Goal: Download file/media

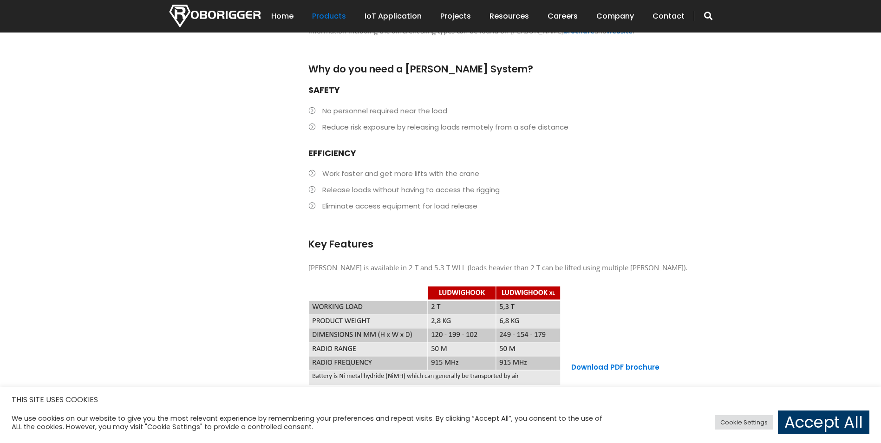
scroll to position [651, 0]
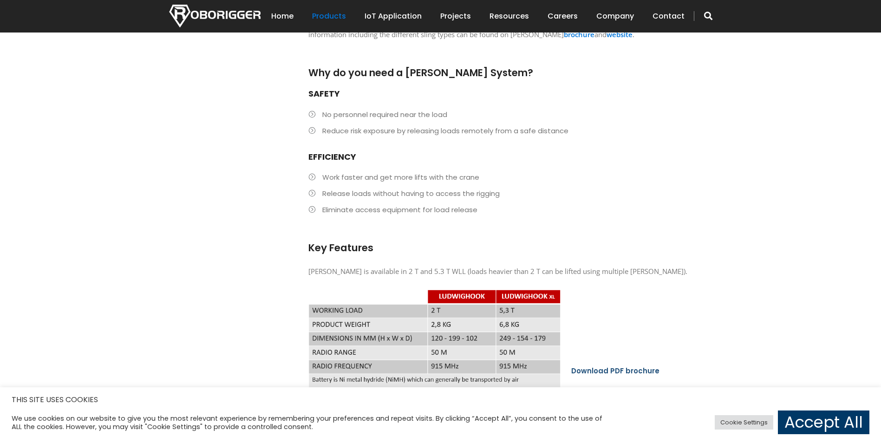
click at [621, 366] on link "Download PDF brochure" at bounding box center [615, 371] width 88 height 10
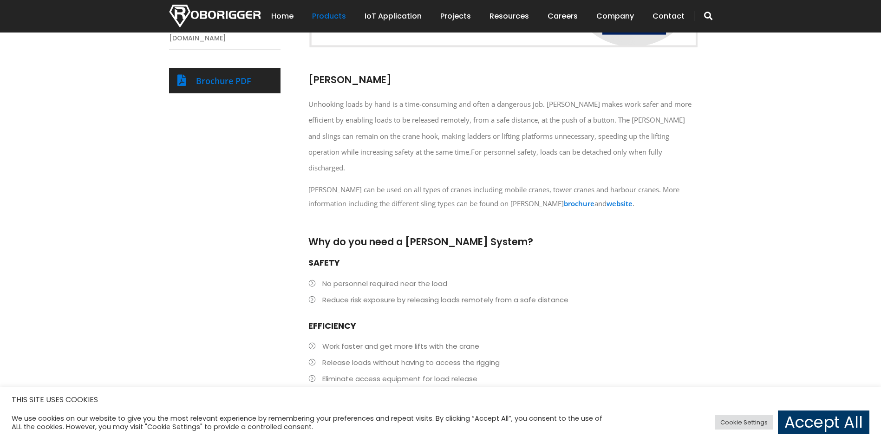
scroll to position [419, 0]
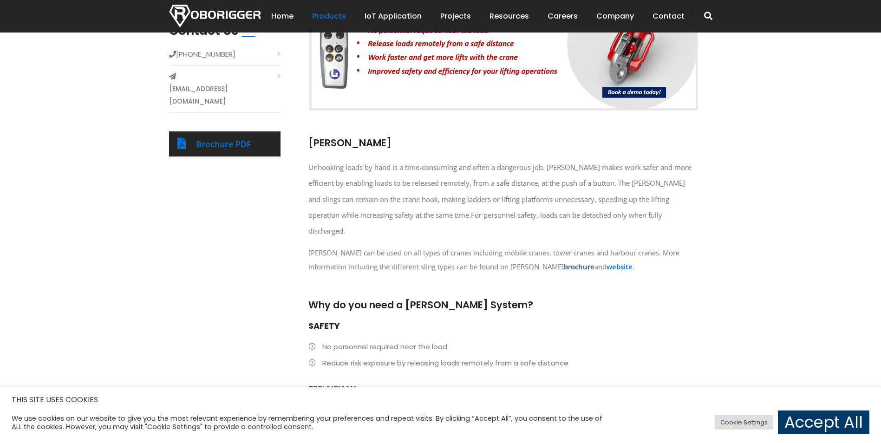
click at [575, 262] on strong "brochure" at bounding box center [579, 266] width 31 height 9
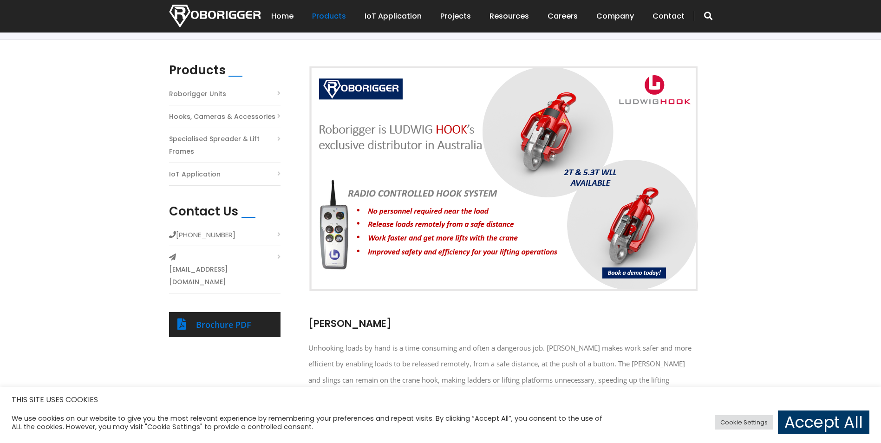
scroll to position [233, 0]
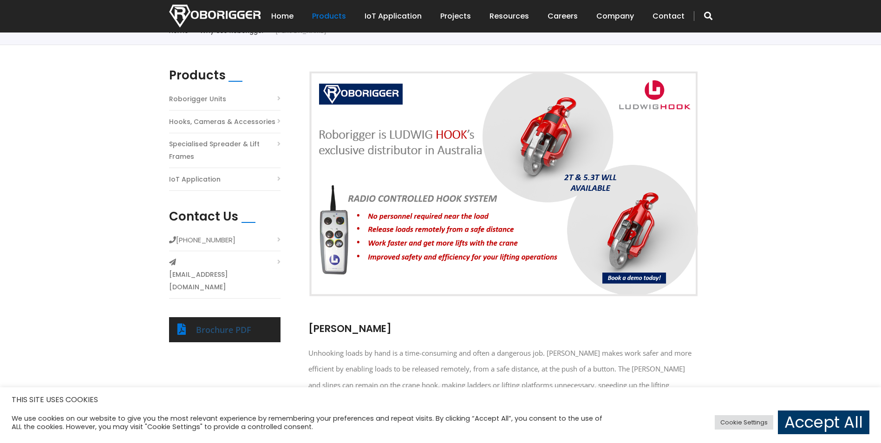
click at [238, 324] on link "Brochure PDF" at bounding box center [223, 329] width 55 height 11
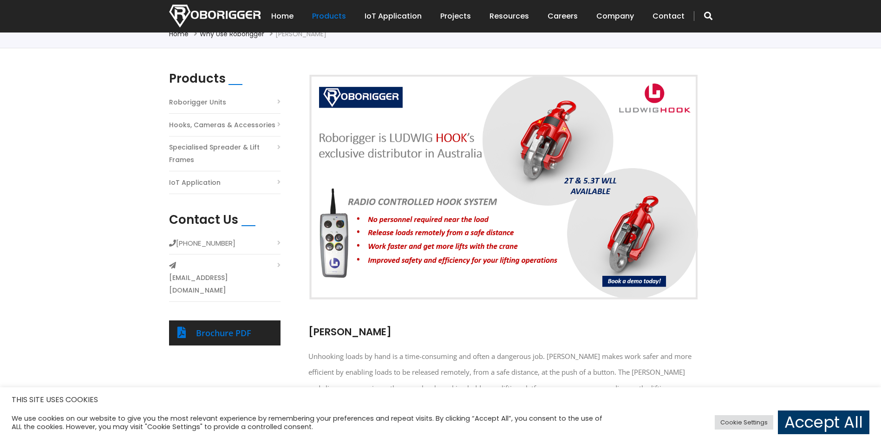
scroll to position [143, 0]
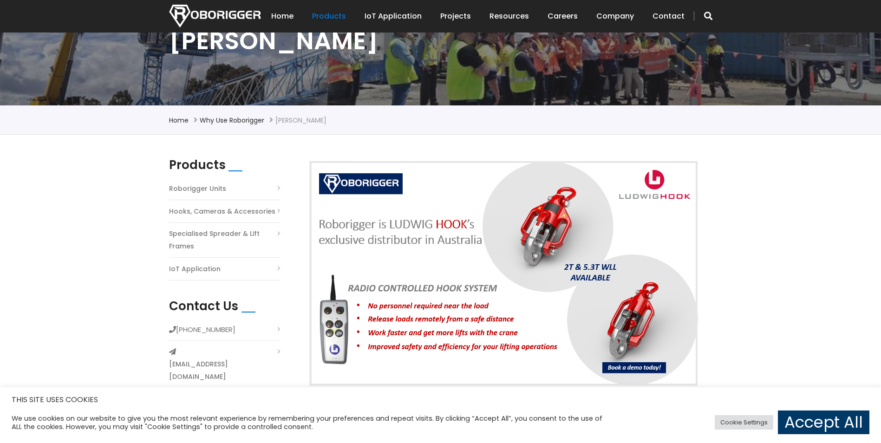
click at [212, 213] on link "Hooks, Cameras & Accessories" at bounding box center [222, 211] width 106 height 13
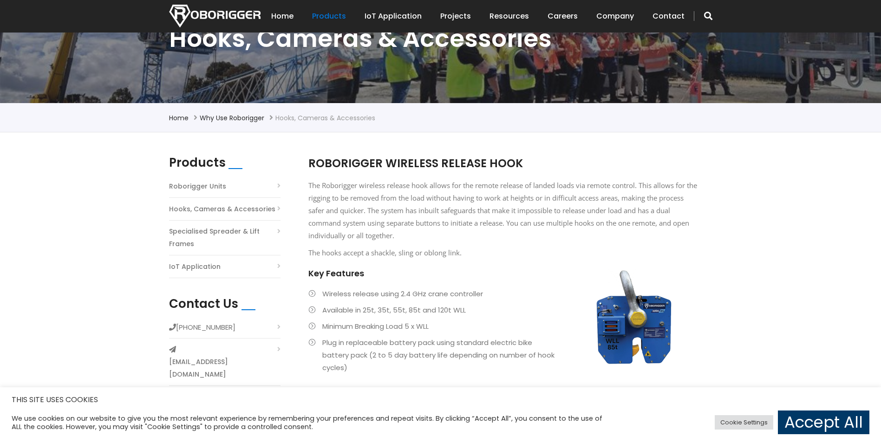
scroll to position [165, 0]
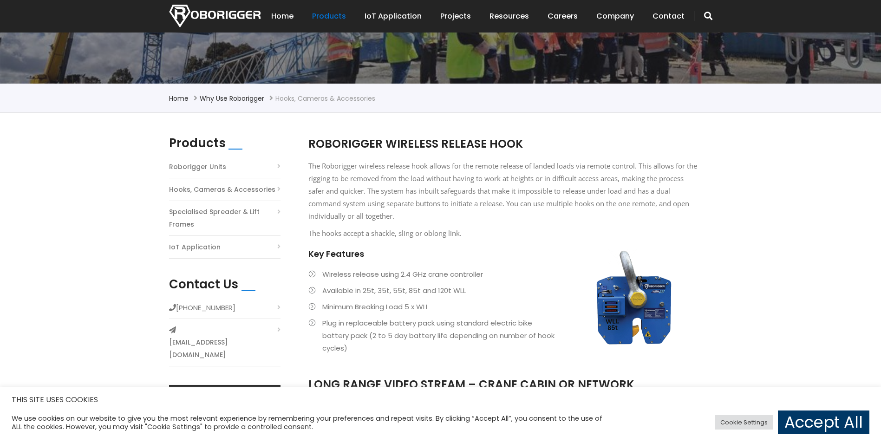
click at [203, 245] on link "IoT Application" at bounding box center [195, 247] width 52 height 13
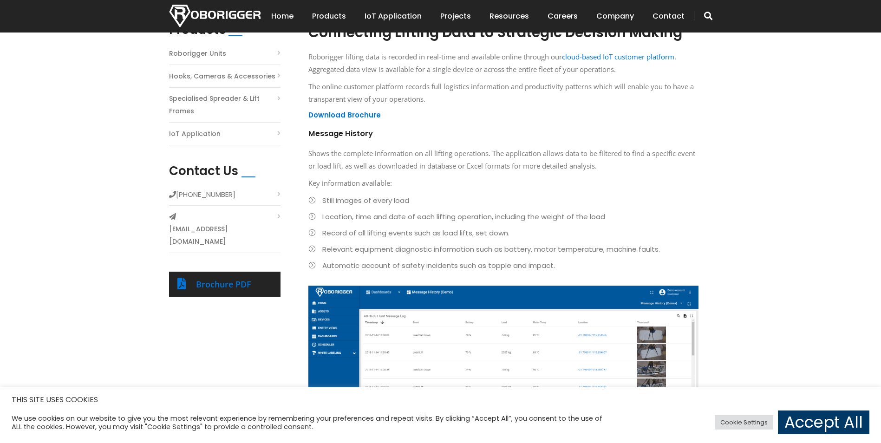
scroll to position [93, 0]
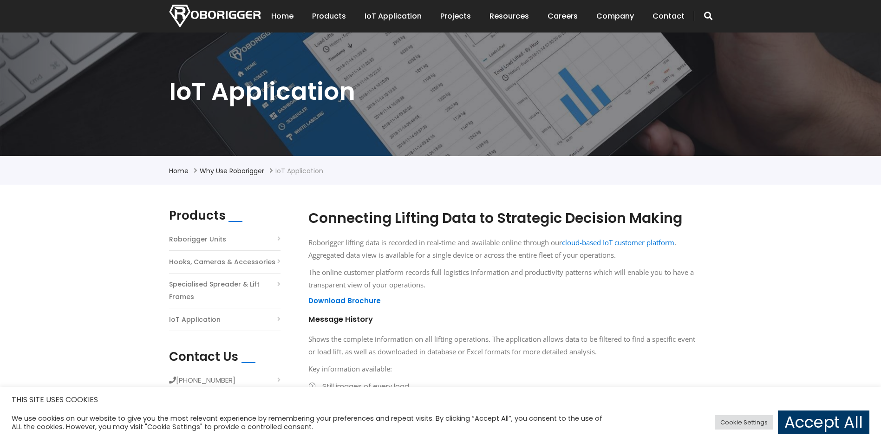
click at [205, 236] on link "Roborigger Units" at bounding box center [197, 239] width 57 height 13
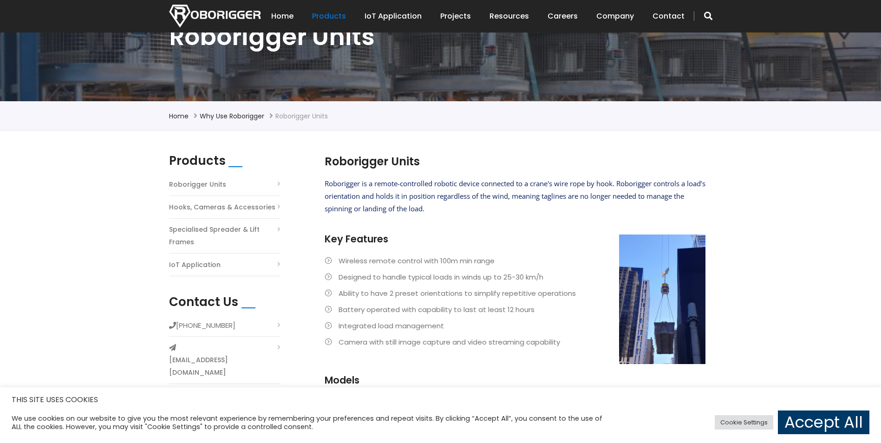
scroll to position [6, 0]
